Goal: Task Accomplishment & Management: Complete application form

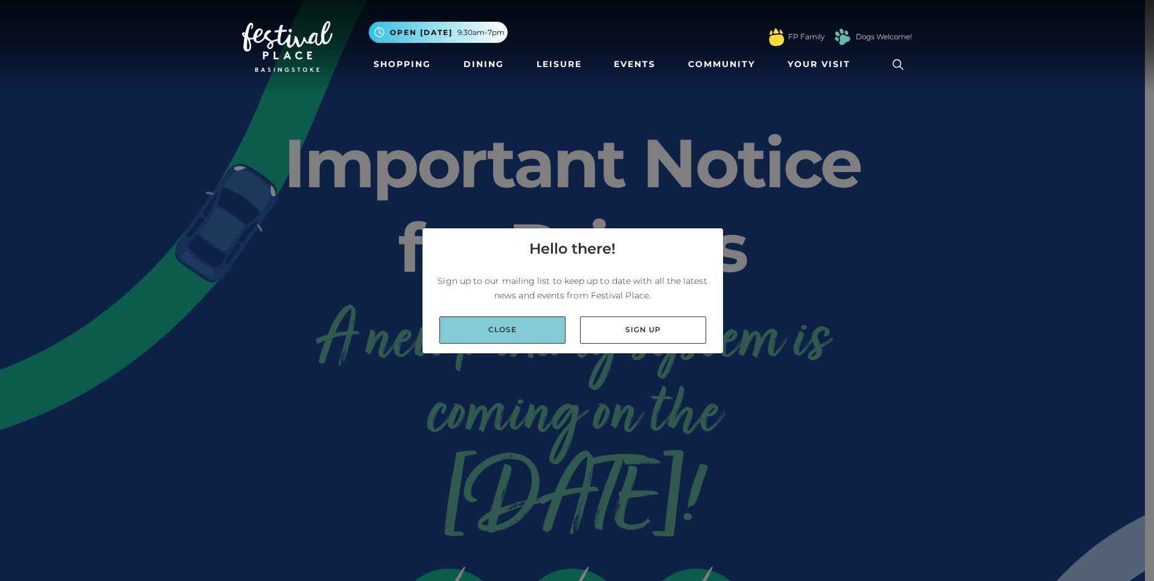
click at [513, 337] on link "Close" at bounding box center [503, 329] width 126 height 27
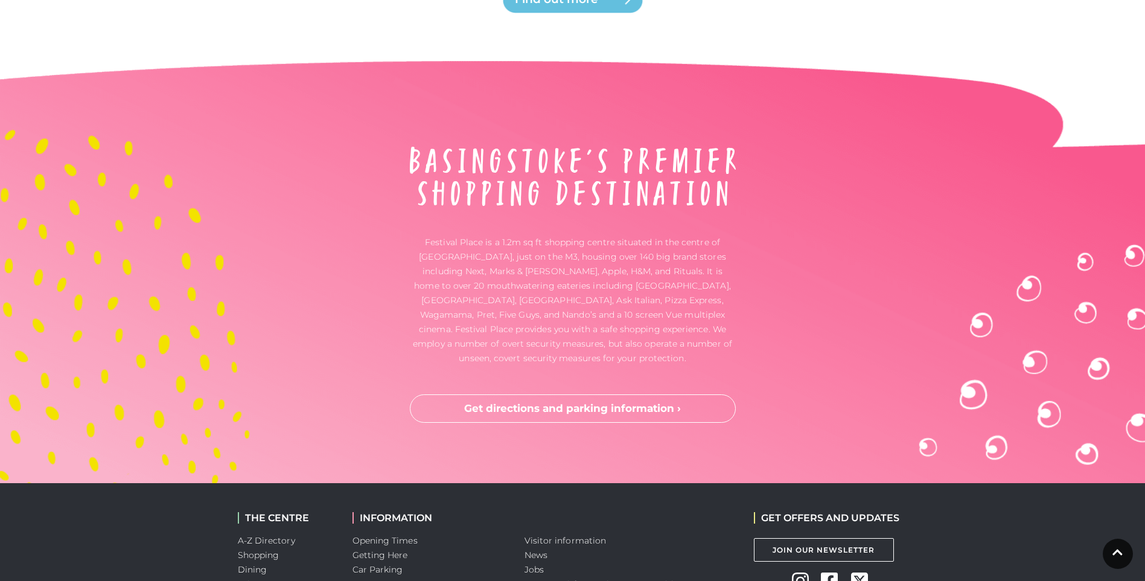
scroll to position [3147, 0]
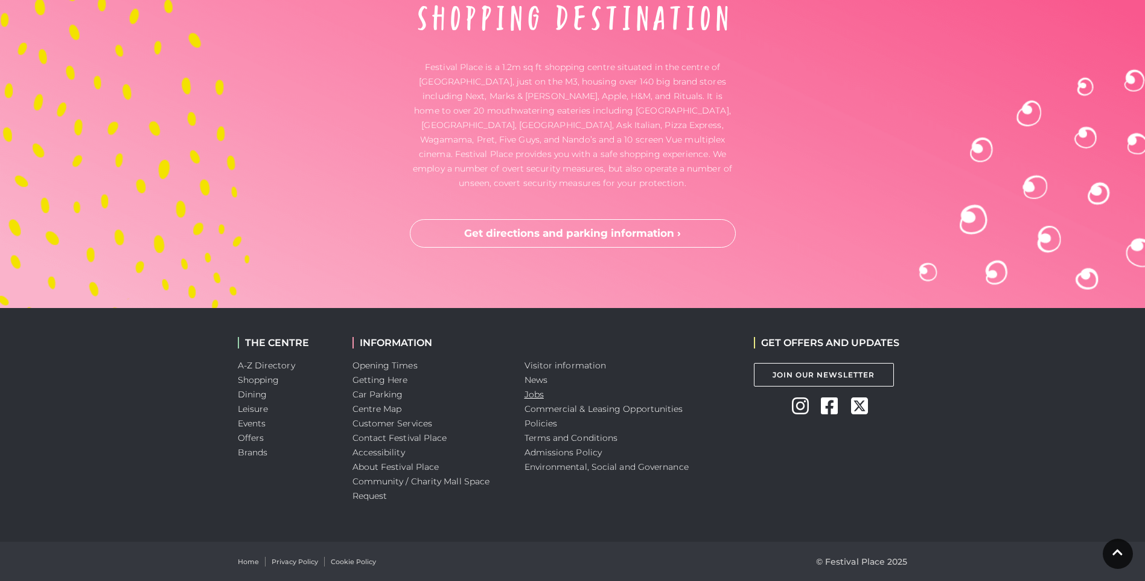
click at [535, 397] on link "Jobs" at bounding box center [534, 394] width 19 height 11
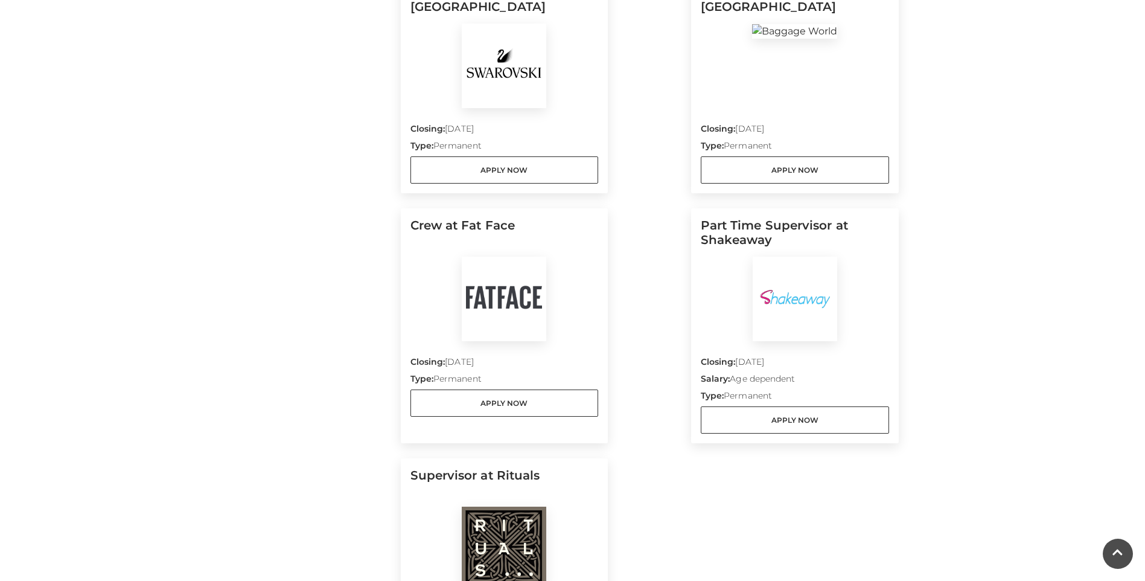
scroll to position [851, 0]
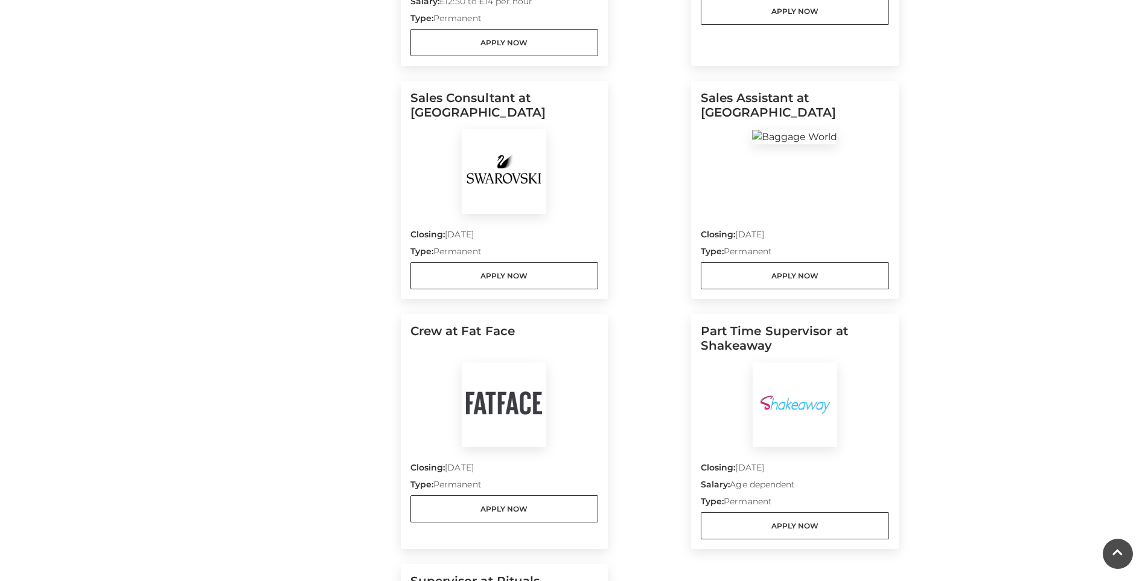
click at [507, 397] on img at bounding box center [504, 404] width 85 height 85
click at [483, 330] on h5 "Crew at Fat Face" at bounding box center [505, 343] width 188 height 39
click at [517, 508] on link "Apply Now" at bounding box center [505, 508] width 188 height 27
